Goal: Find specific page/section: Find specific page/section

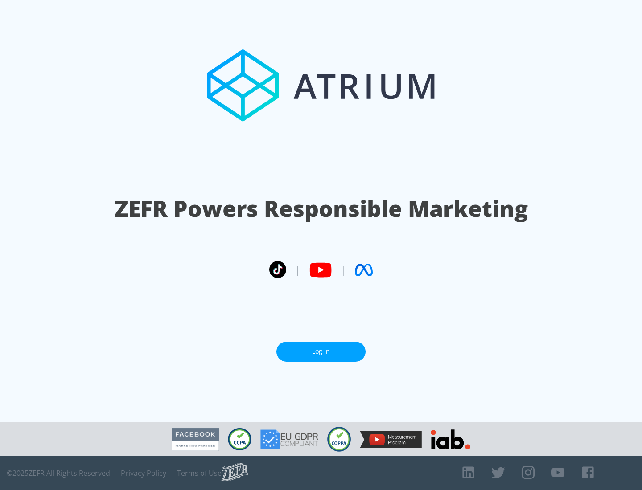
click at [321, 352] on link "Log In" at bounding box center [320, 352] width 89 height 20
